Goal: Task Accomplishment & Management: Manage account settings

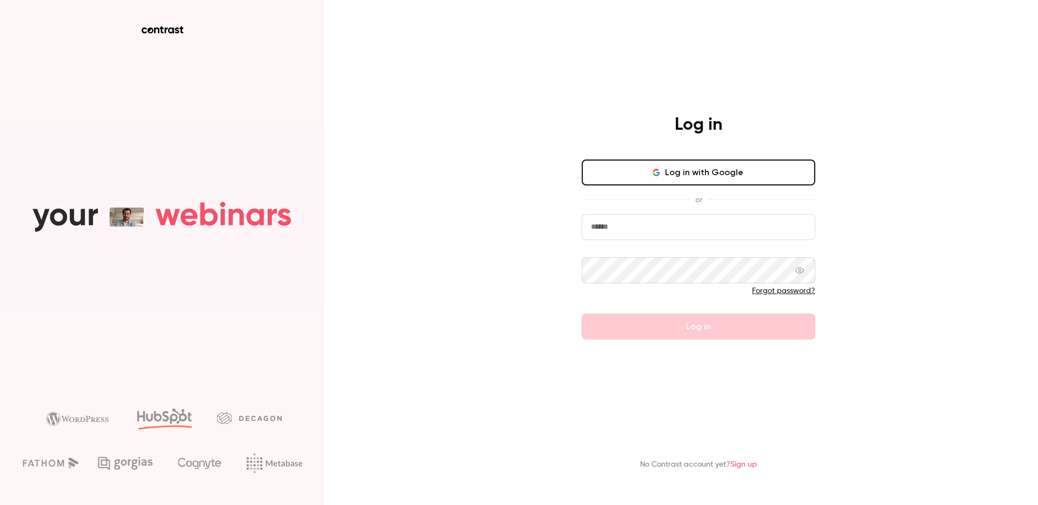
click at [671, 226] on input "email" at bounding box center [697, 227] width 233 height 26
type input "********"
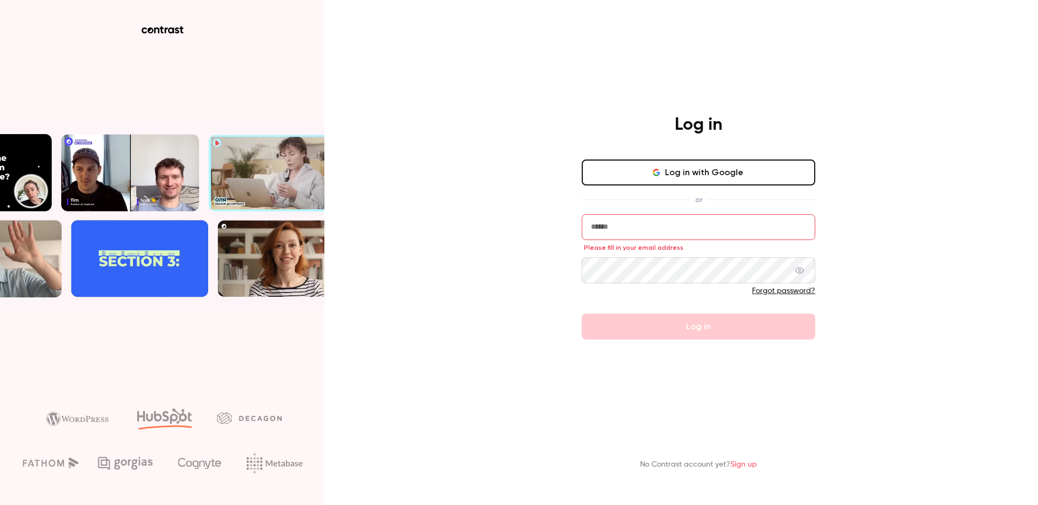
click at [694, 185] on div "Log in with Google or Please fill in your email address Forgot password? Log in" at bounding box center [697, 249] width 233 height 180
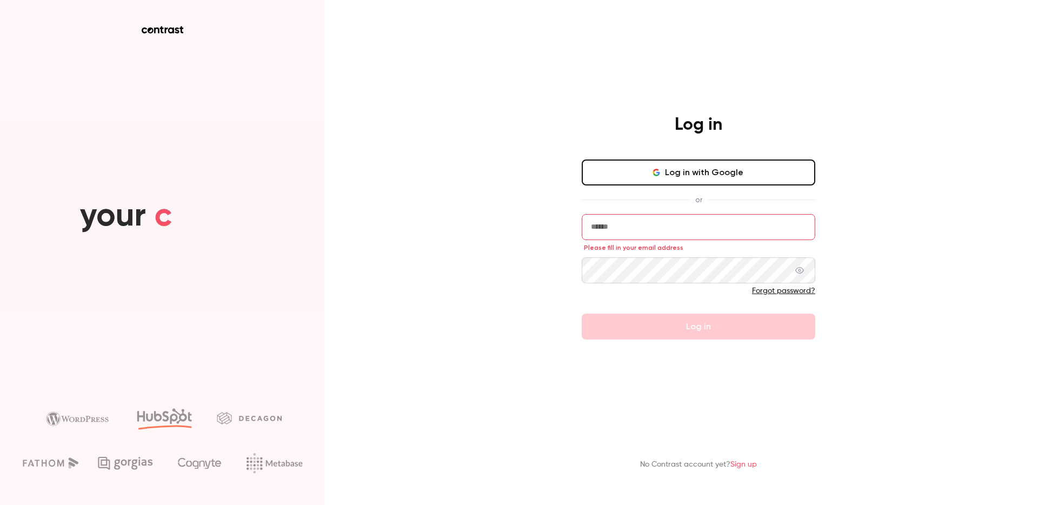
click at [699, 179] on button "Log in with Google" at bounding box center [697, 172] width 233 height 26
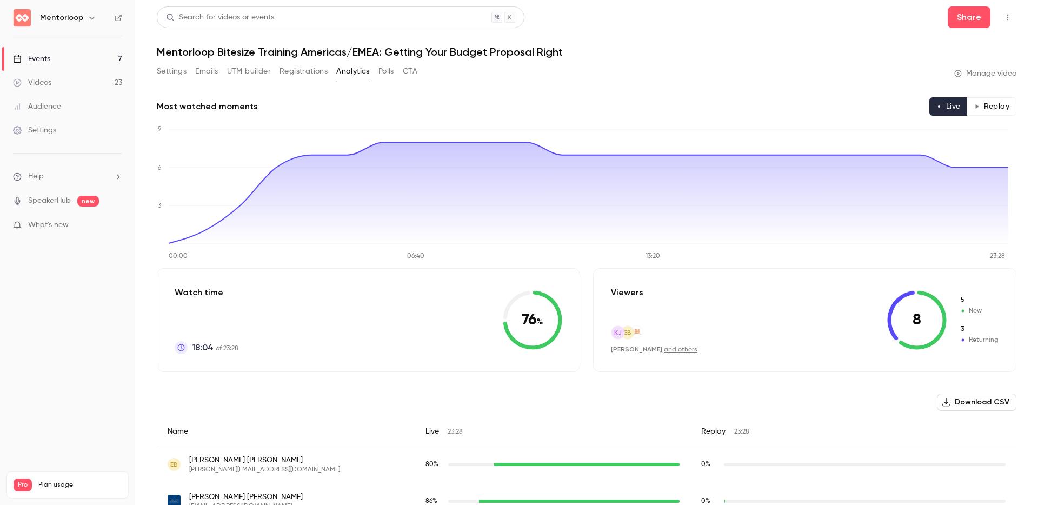
click at [70, 57] on link "Events 7" at bounding box center [67, 59] width 135 height 24
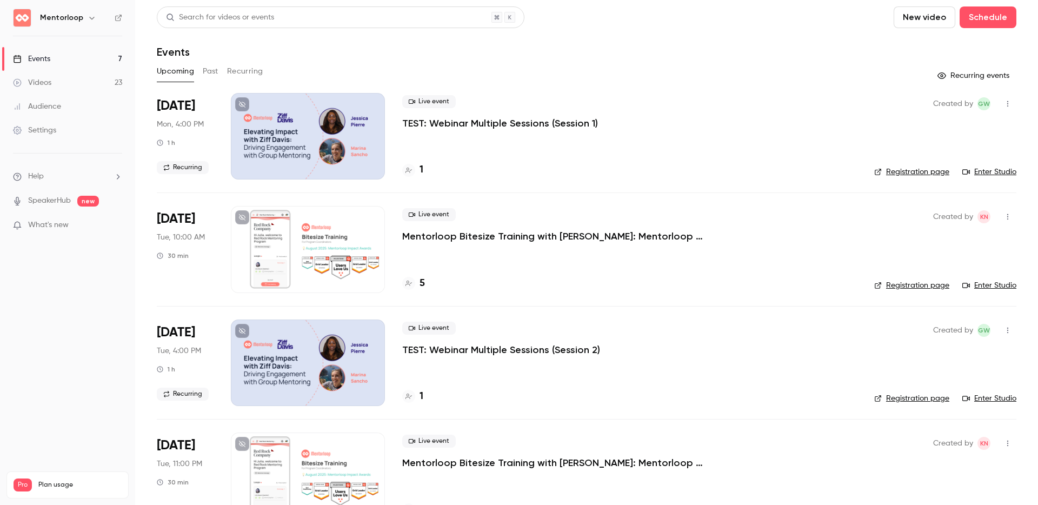
click at [451, 237] on p "Mentorloop Bitesize Training with [PERSON_NAME]: Mentorloop Impact Awards" at bounding box center [564, 236] width 324 height 13
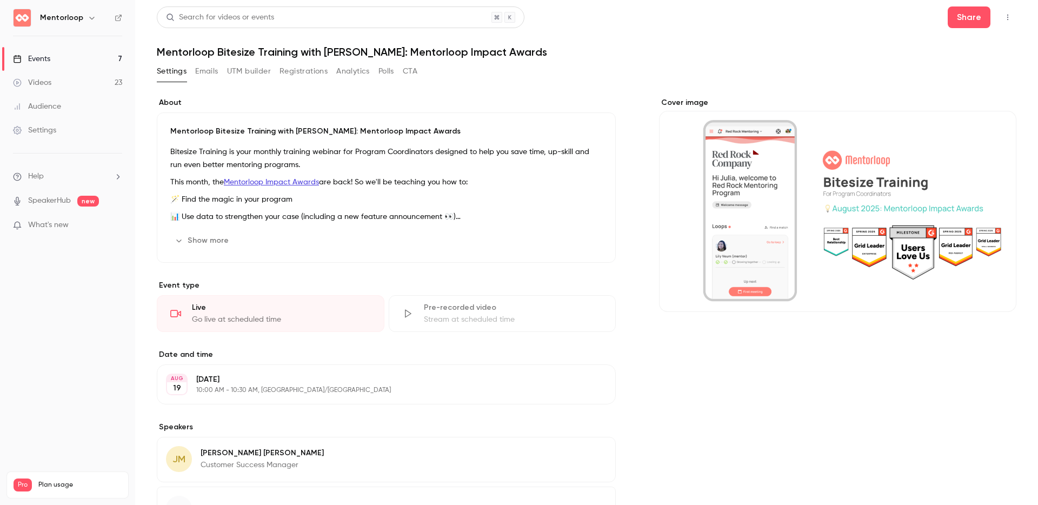
click at [213, 239] on button "Show more" at bounding box center [202, 240] width 65 height 17
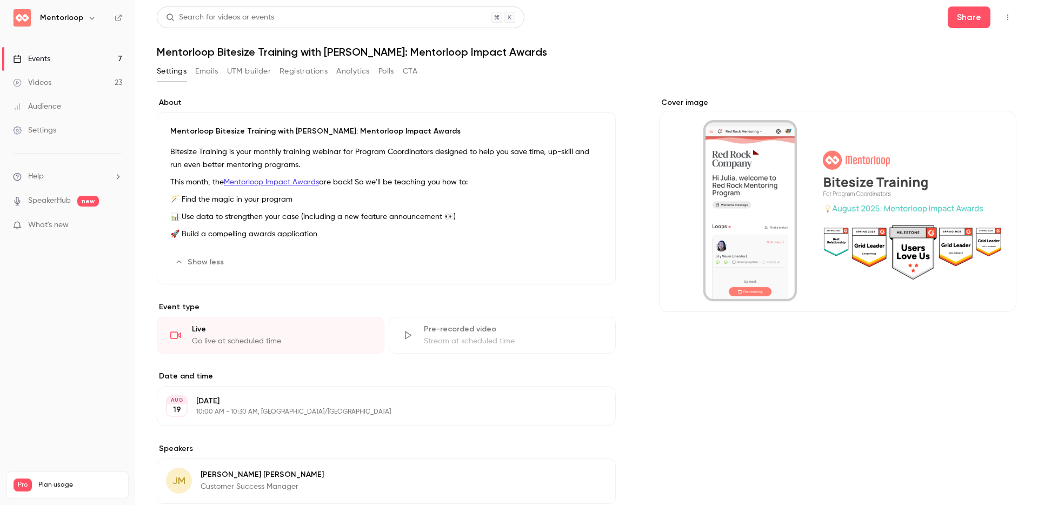
click at [300, 73] on button "Registrations" at bounding box center [303, 71] width 48 height 17
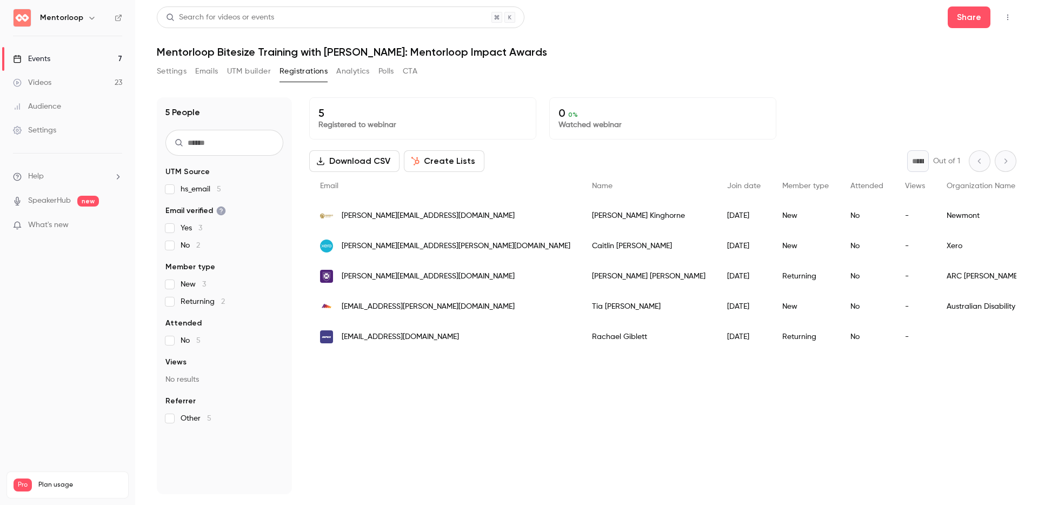
click at [180, 76] on button "Settings" at bounding box center [172, 71] width 30 height 17
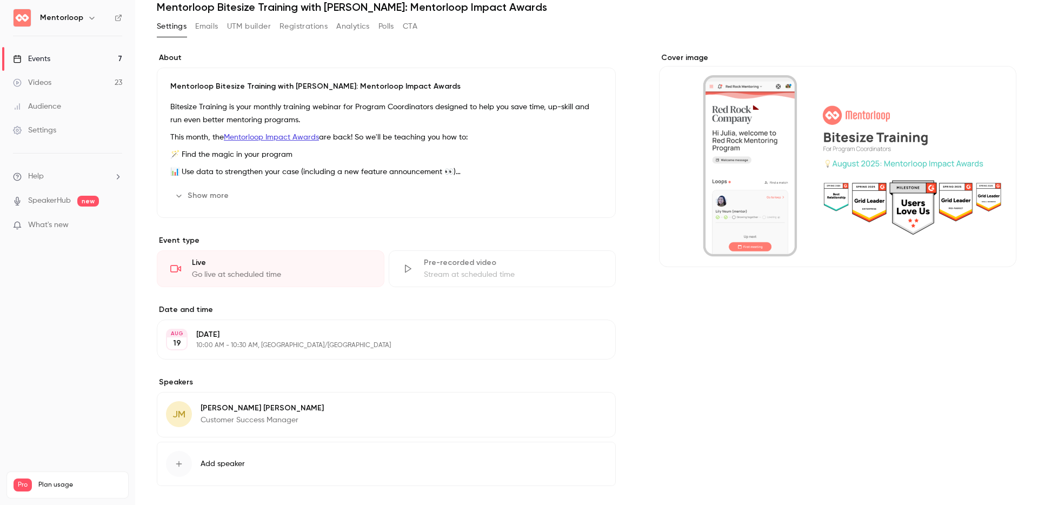
scroll to position [93, 0]
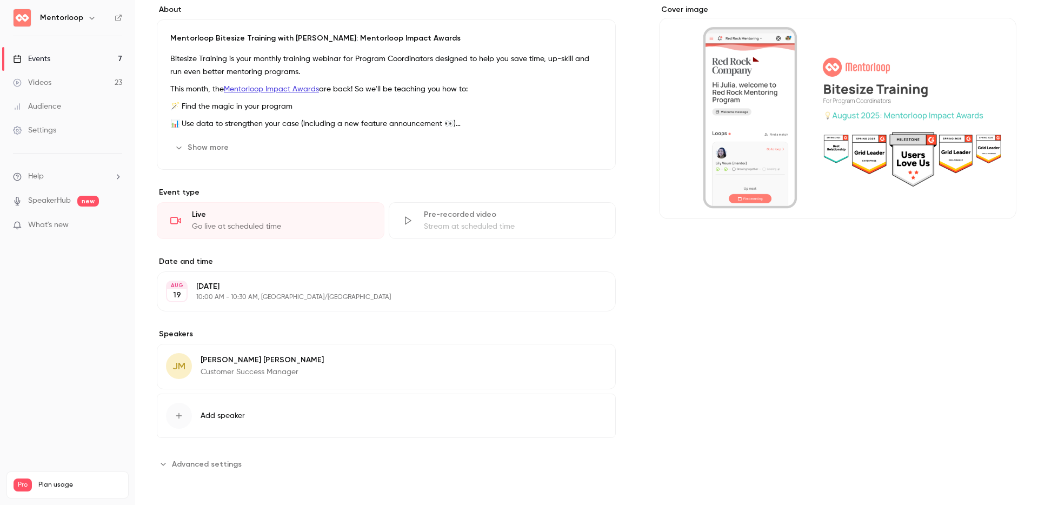
click at [213, 148] on button "Show more" at bounding box center [202, 147] width 65 height 17
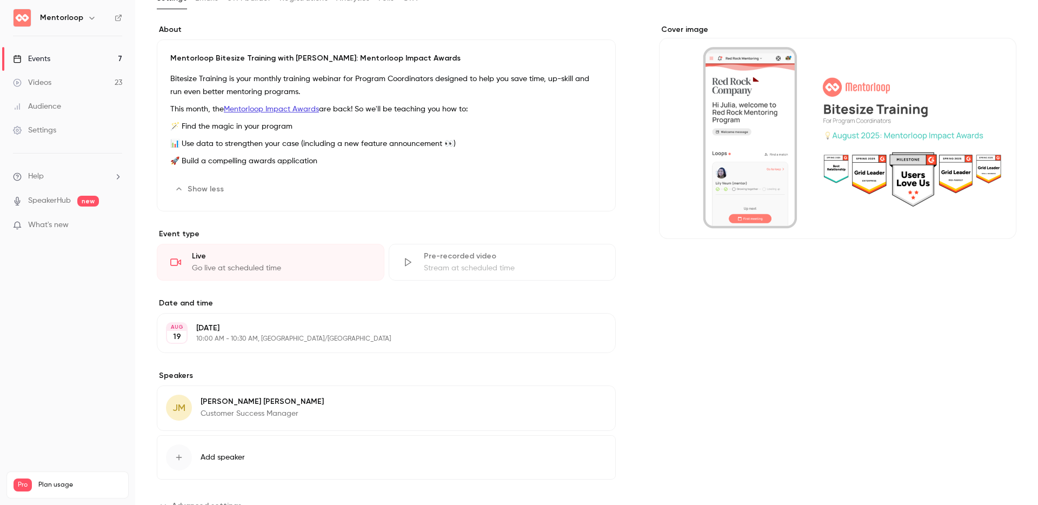
scroll to position [0, 0]
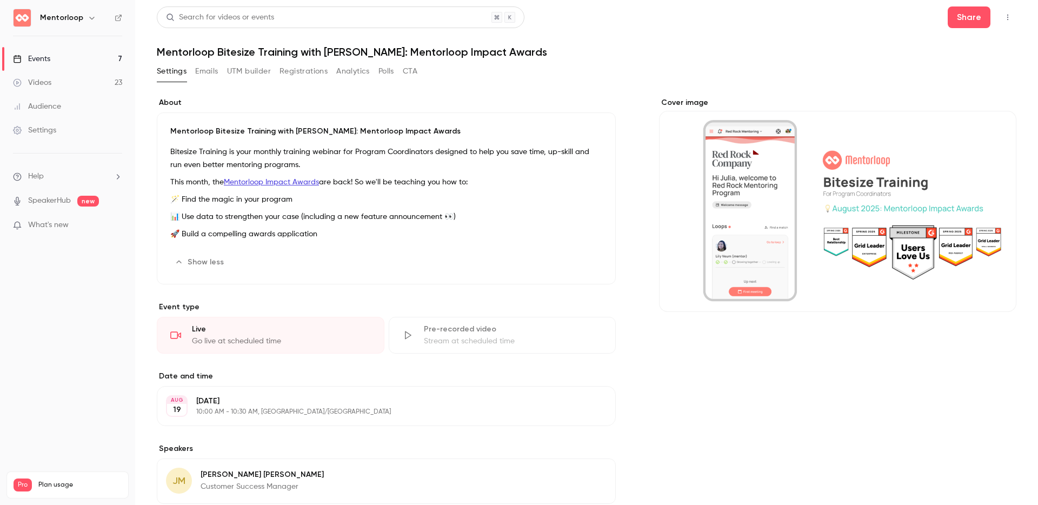
click at [1005, 14] on button "button" at bounding box center [1007, 17] width 17 height 17
click at [681, 61] on div at bounding box center [519, 252] width 1038 height 505
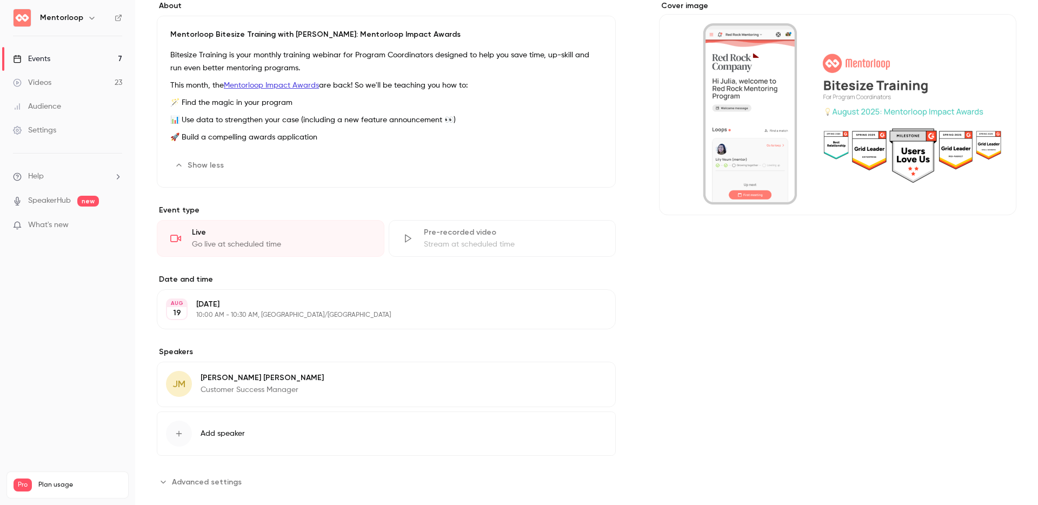
scroll to position [115, 0]
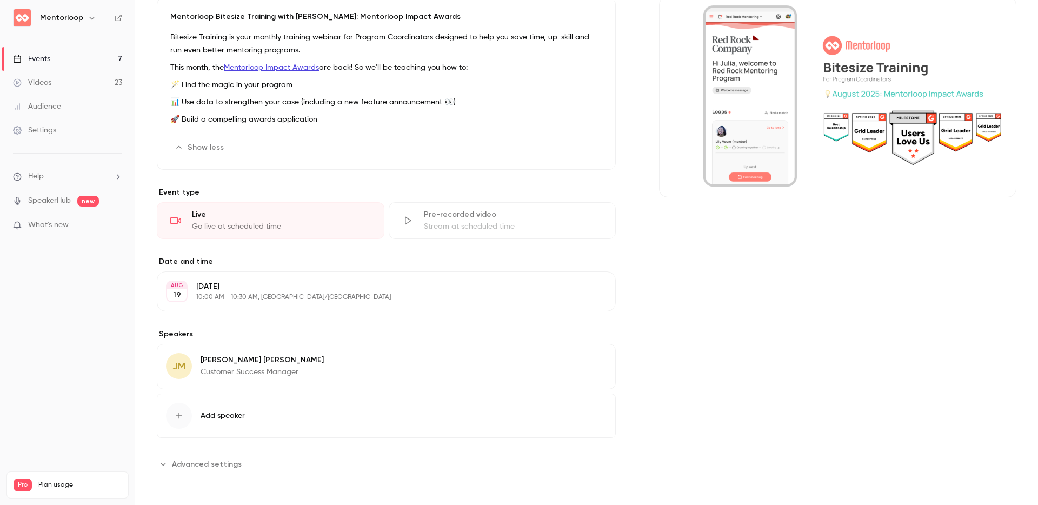
click at [169, 461] on button "Advanced settings" at bounding box center [202, 463] width 91 height 17
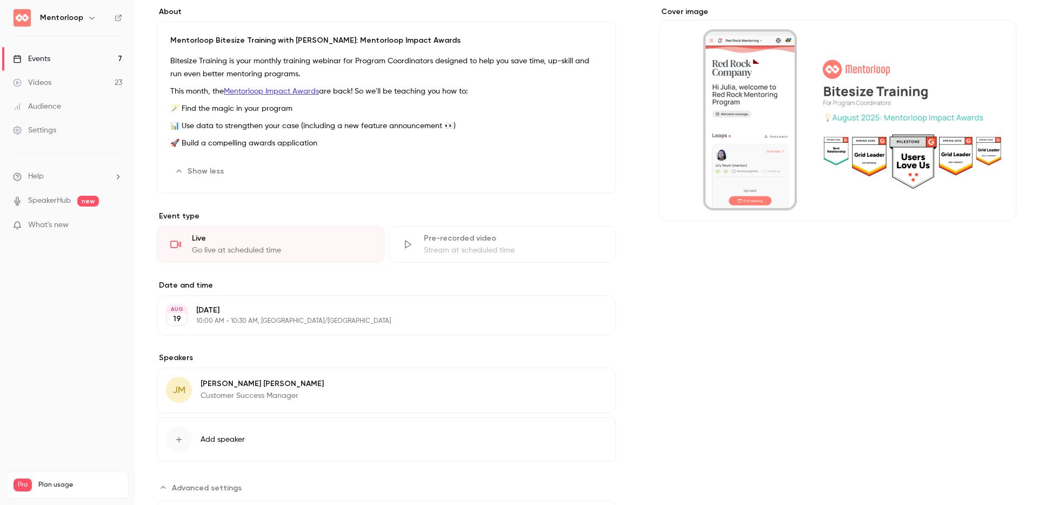
scroll to position [0, 0]
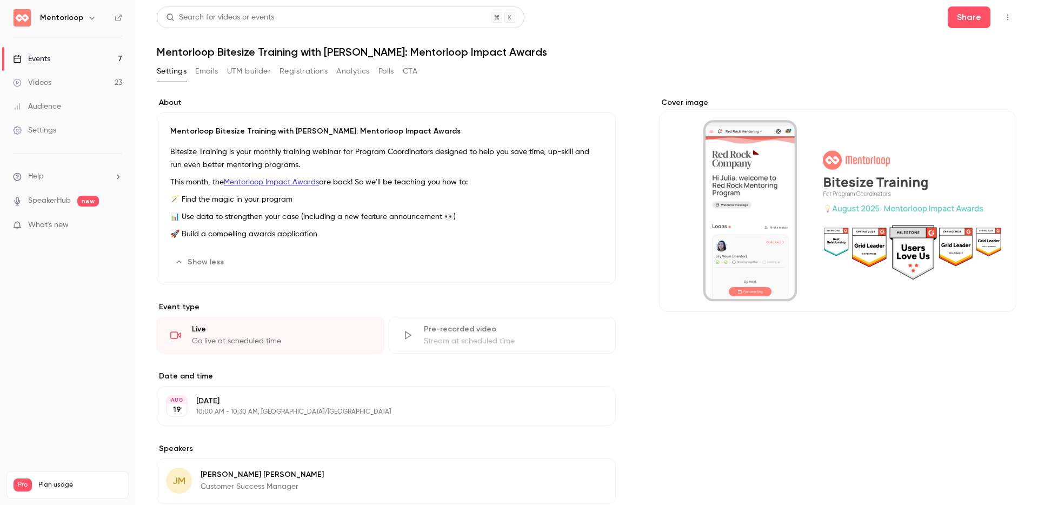
click at [209, 71] on button "Emails" at bounding box center [206, 71] width 23 height 17
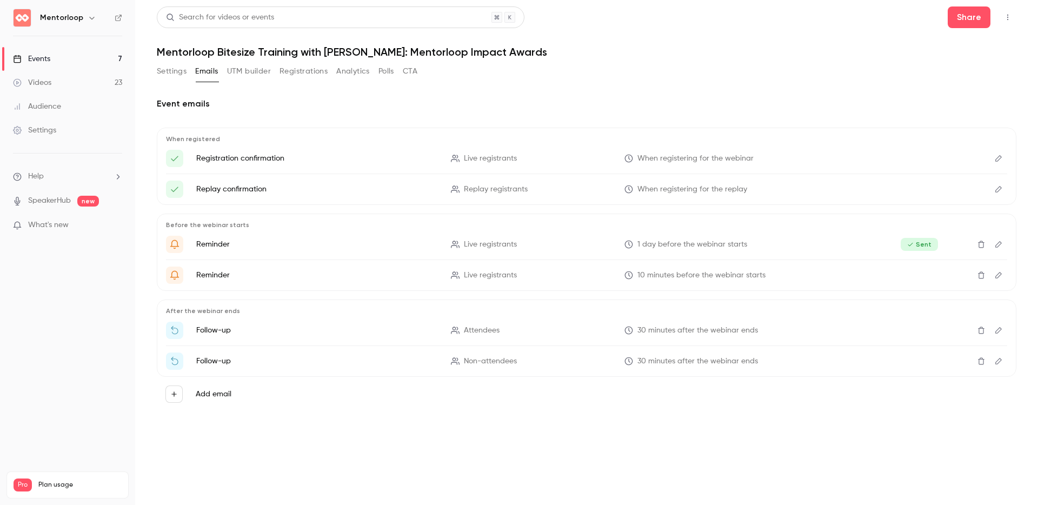
click at [280, 75] on button "Registrations" at bounding box center [303, 71] width 48 height 17
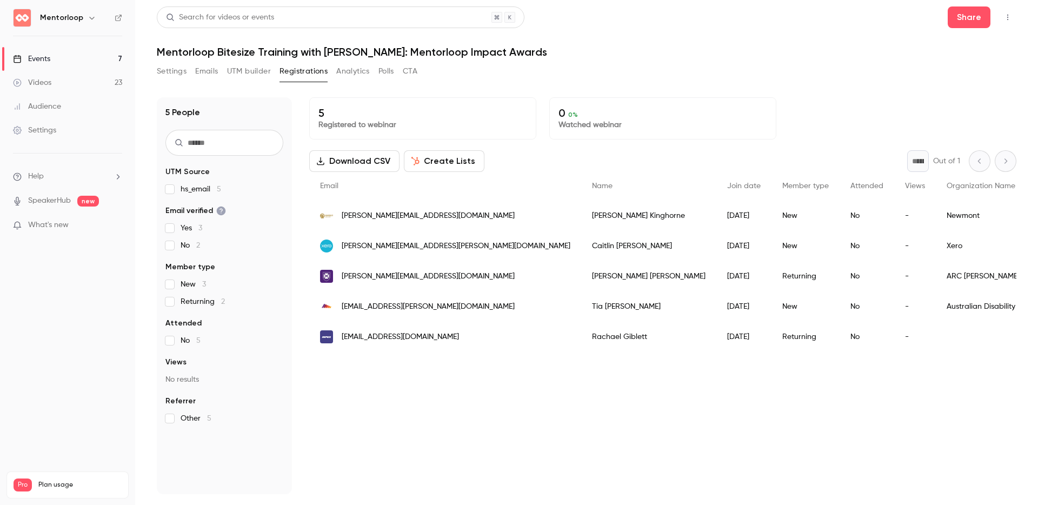
click at [210, 73] on button "Emails" at bounding box center [206, 71] width 23 height 17
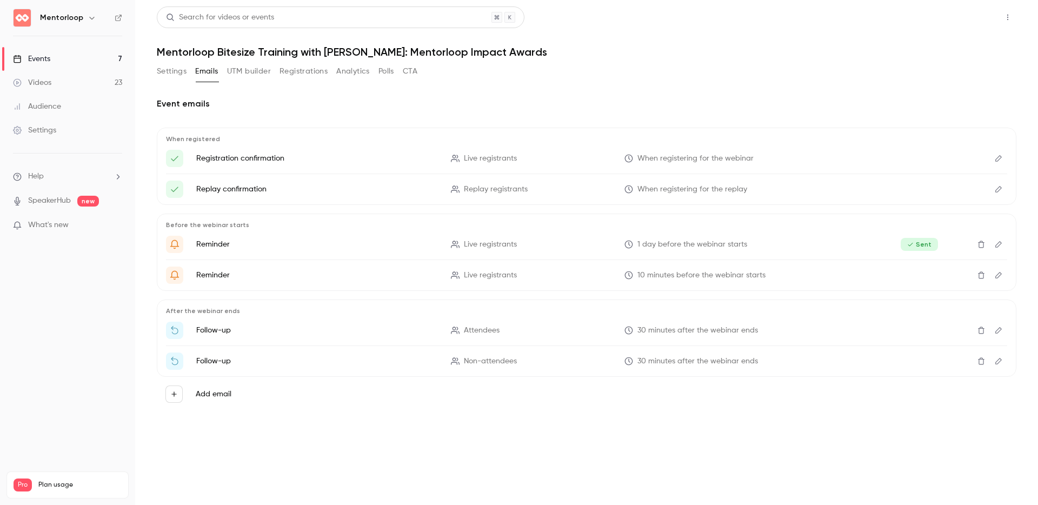
click at [968, 16] on button "Share" at bounding box center [968, 17] width 43 height 22
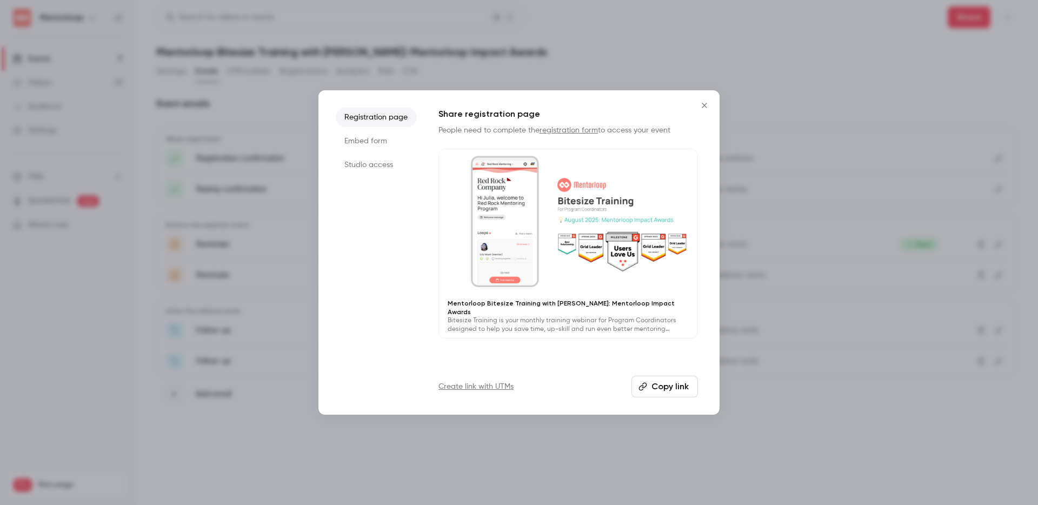
click at [681, 387] on button "Copy link" at bounding box center [664, 387] width 66 height 22
